Goal: Task Accomplishment & Management: Use online tool/utility

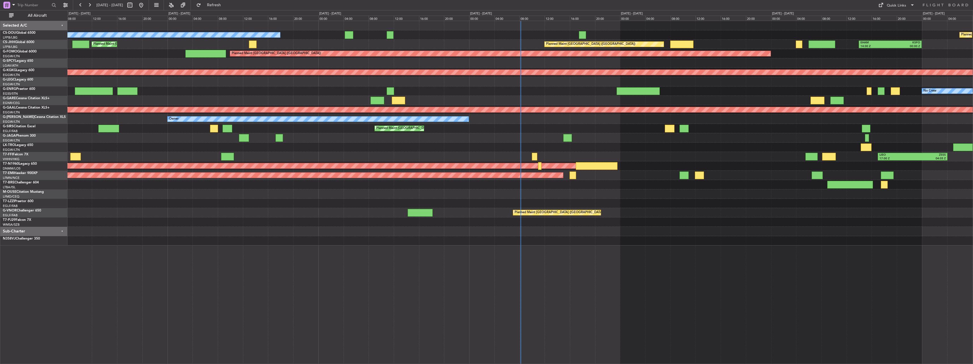
click at [601, 171] on div "Planned Maint [GEOGRAPHIC_DATA] ([GEOGRAPHIC_DATA]) No Crew Planned Maint [GEOG…" at bounding box center [519, 133] width 905 height 225
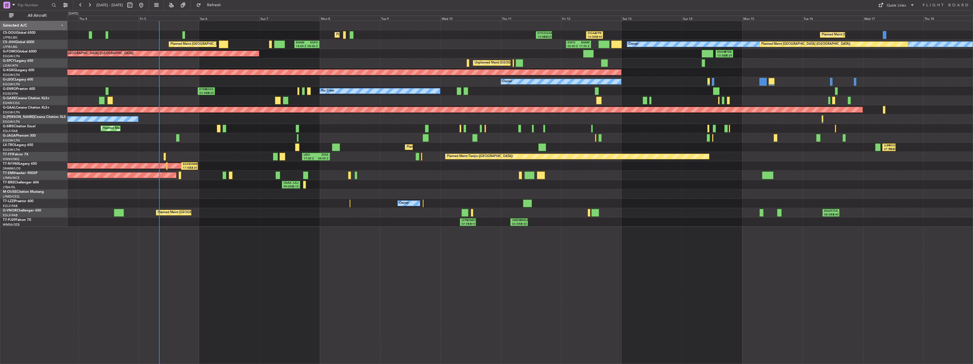
click at [381, 185] on div "Planned Maint [GEOGRAPHIC_DATA] ([GEOGRAPHIC_DATA]) ETSI 14:00 Z DGAA 20:25 Z D…" at bounding box center [519, 124] width 905 height 206
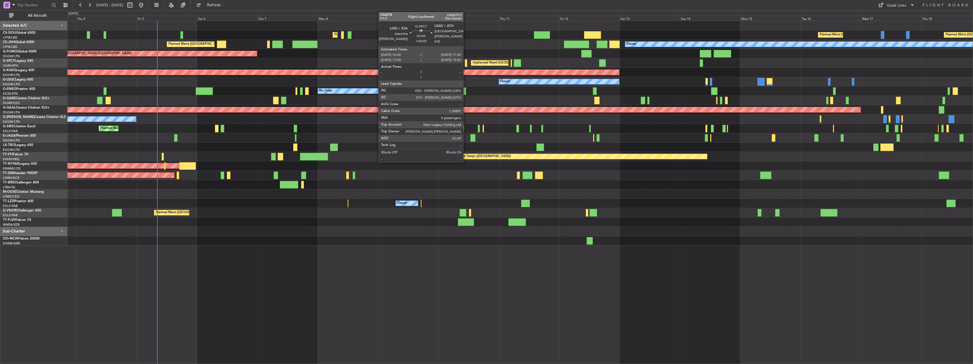
click at [466, 63] on div at bounding box center [466, 63] width 3 height 8
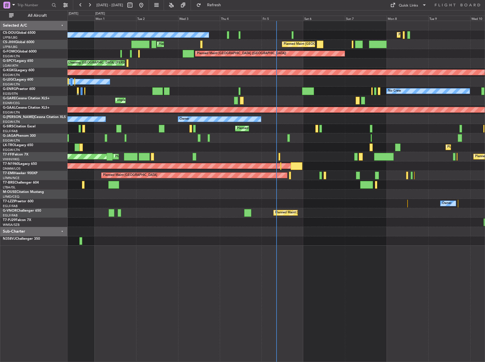
click at [444, 289] on div "Planned Maint [GEOGRAPHIC_DATA] ([GEOGRAPHIC_DATA]) No Crew Planned Maint [GEOG…" at bounding box center [275, 191] width 417 height 341
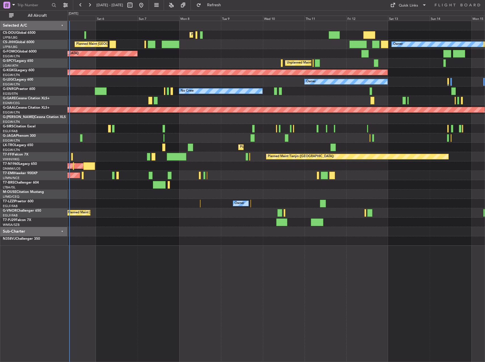
click at [216, 153] on div "Planned Maint [GEOGRAPHIC_DATA] ([GEOGRAPHIC_DATA]) Planned Maint [GEOGRAPHIC_D…" at bounding box center [275, 133] width 417 height 225
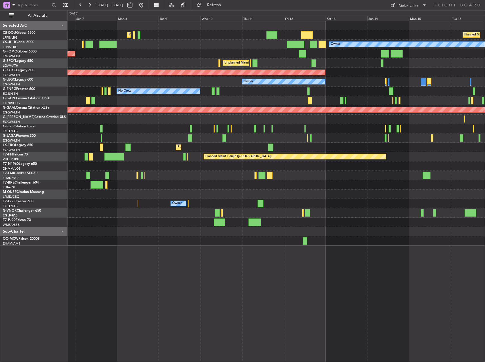
click at [243, 180] on div "Planned Maint [GEOGRAPHIC_DATA] ([GEOGRAPHIC_DATA]) Planned Maint [GEOGRAPHIC_D…" at bounding box center [275, 133] width 417 height 225
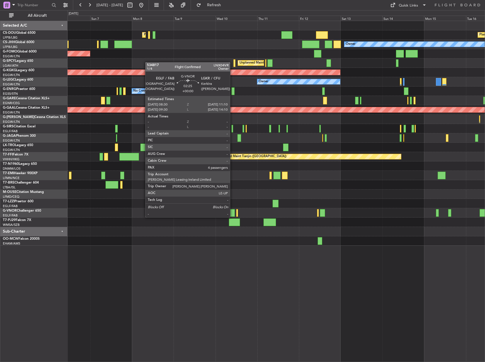
click at [232, 211] on div at bounding box center [232, 213] width 5 height 8
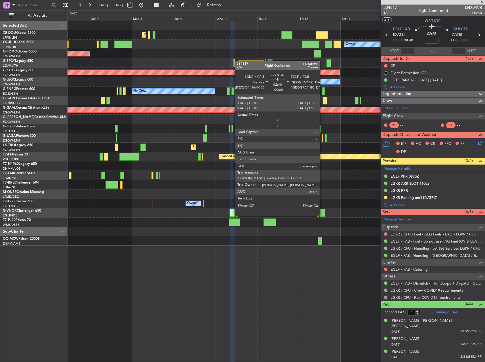
click at [322, 210] on div at bounding box center [322, 213] width 5 height 8
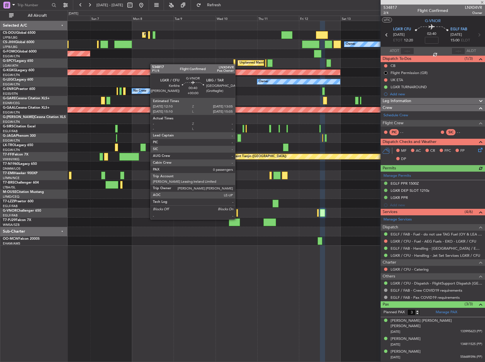
click at [238, 213] on div at bounding box center [237, 213] width 2 height 8
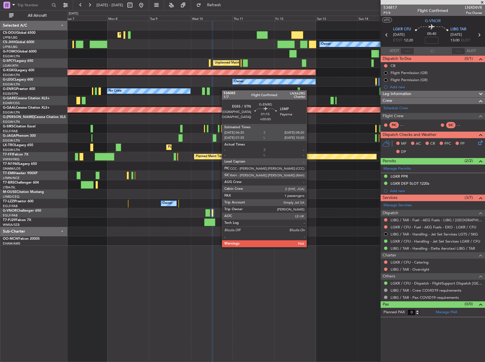
click at [177, 85] on div "Planned Maint [GEOGRAPHIC_DATA] ([GEOGRAPHIC_DATA]) Planned Maint [GEOGRAPHIC_D…" at bounding box center [275, 133] width 417 height 225
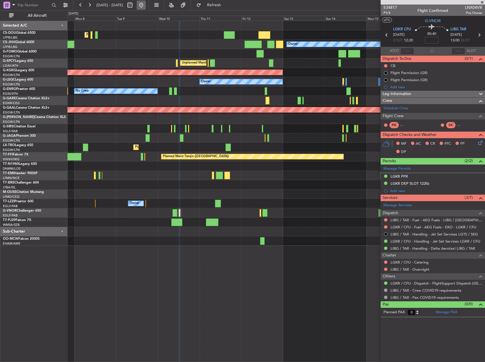
click at [146, 3] on button at bounding box center [141, 5] width 9 height 9
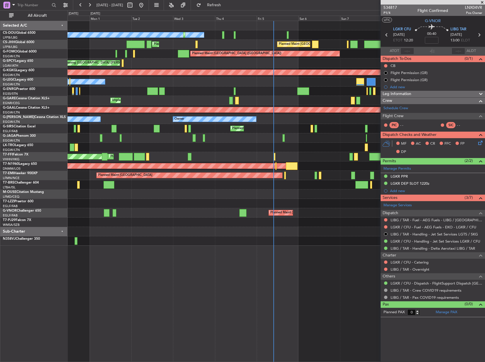
click at [128, 194] on div "No Crew Planned Maint [GEOGRAPHIC_DATA] ([GEOGRAPHIC_DATA]) Planned Maint [GEOG…" at bounding box center [275, 133] width 417 height 225
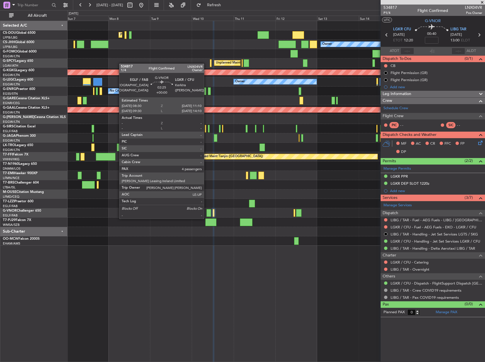
click at [209, 212] on div at bounding box center [208, 213] width 5 height 8
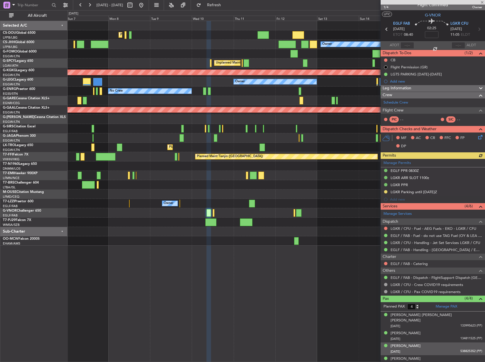
scroll to position [6, 0]
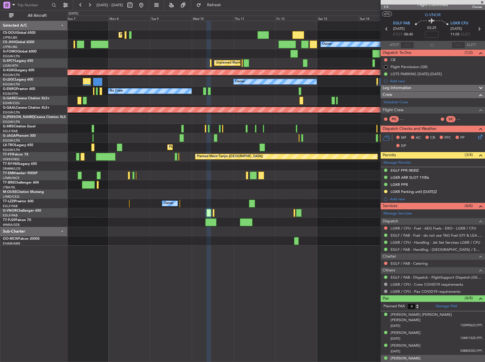
click at [443, 355] on div "[PERSON_NAME] [DATE] 556689396 (PP)" at bounding box center [436, 360] width 92 height 11
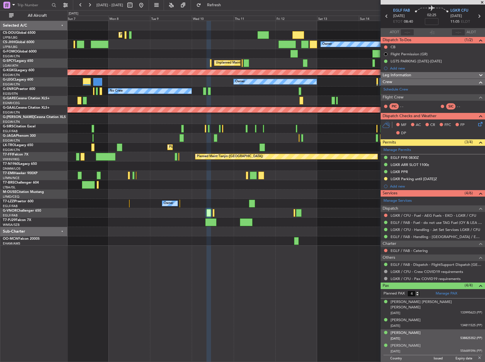
scroll to position [20, 0]
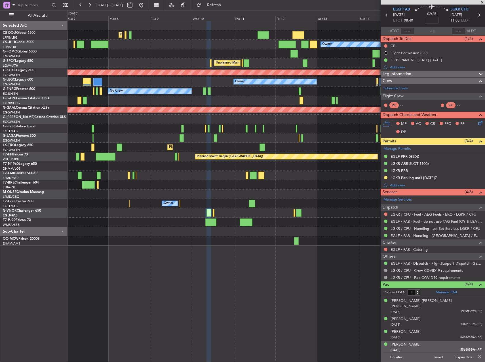
click at [405, 342] on div "[PERSON_NAME]" at bounding box center [405, 345] width 30 height 6
click at [399, 342] on div "[PERSON_NAME]" at bounding box center [405, 345] width 30 height 6
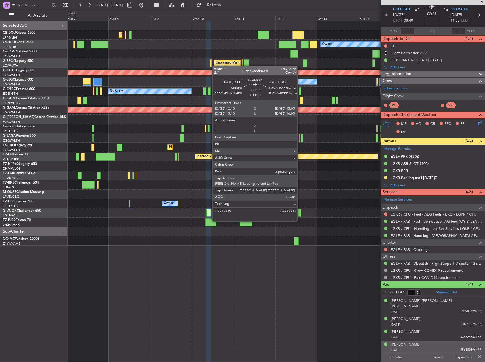
click at [300, 215] on div at bounding box center [298, 213] width 5 height 8
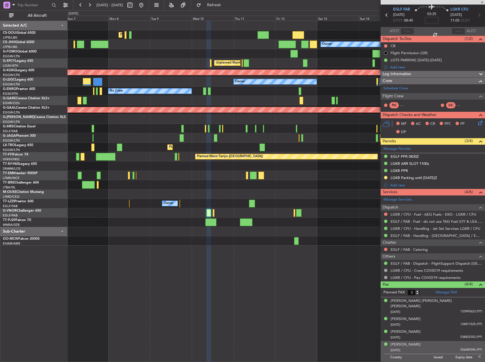
scroll to position [0, 0]
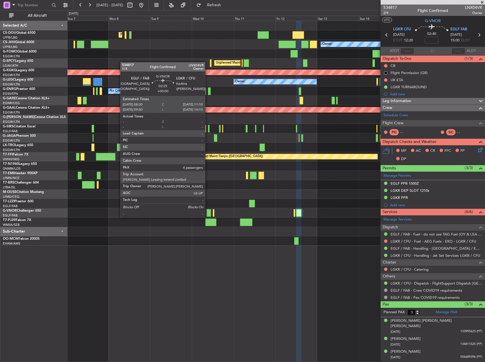
click at [208, 211] on div at bounding box center [208, 213] width 5 height 8
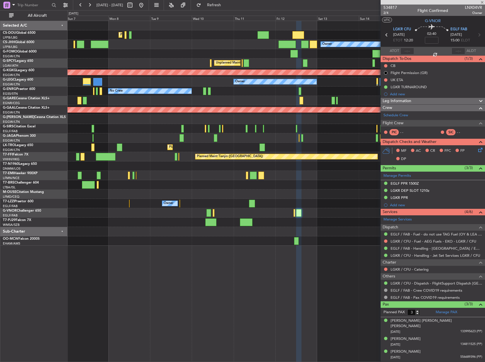
type input "4"
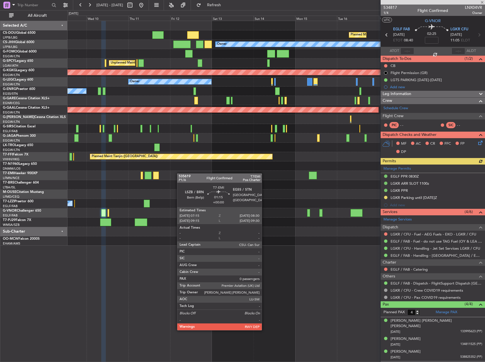
click at [144, 177] on div "Planned Maint [GEOGRAPHIC_DATA] ([GEOGRAPHIC_DATA]) Planned Maint [GEOGRAPHIC_D…" at bounding box center [275, 133] width 417 height 225
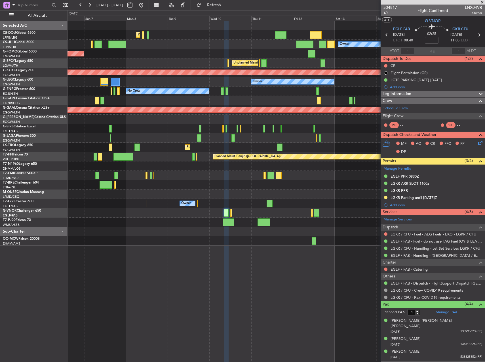
click at [257, 205] on div "Owner" at bounding box center [275, 203] width 417 height 9
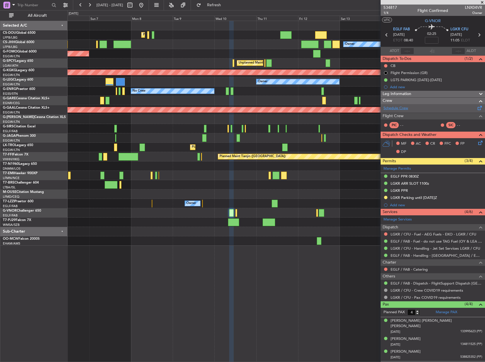
click at [406, 109] on link "Schedule Crew" at bounding box center [395, 108] width 25 height 6
